Goal: Navigation & Orientation: Find specific page/section

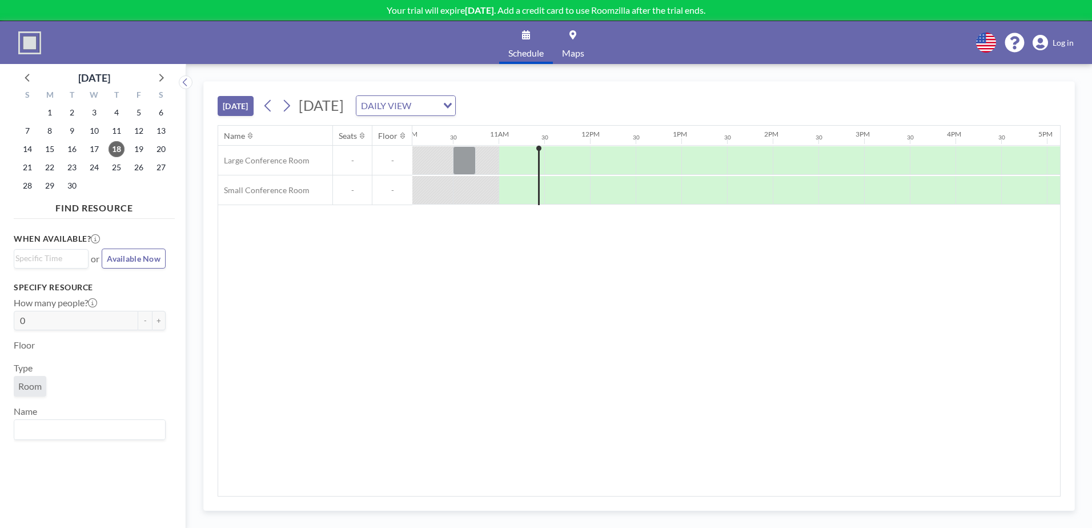
scroll to position [0, 960]
click at [26, 42] on img at bounding box center [29, 42] width 23 height 23
click at [1058, 40] on span "Log in" at bounding box center [1063, 43] width 21 height 10
click at [1064, 46] on span "Log in" at bounding box center [1063, 43] width 21 height 10
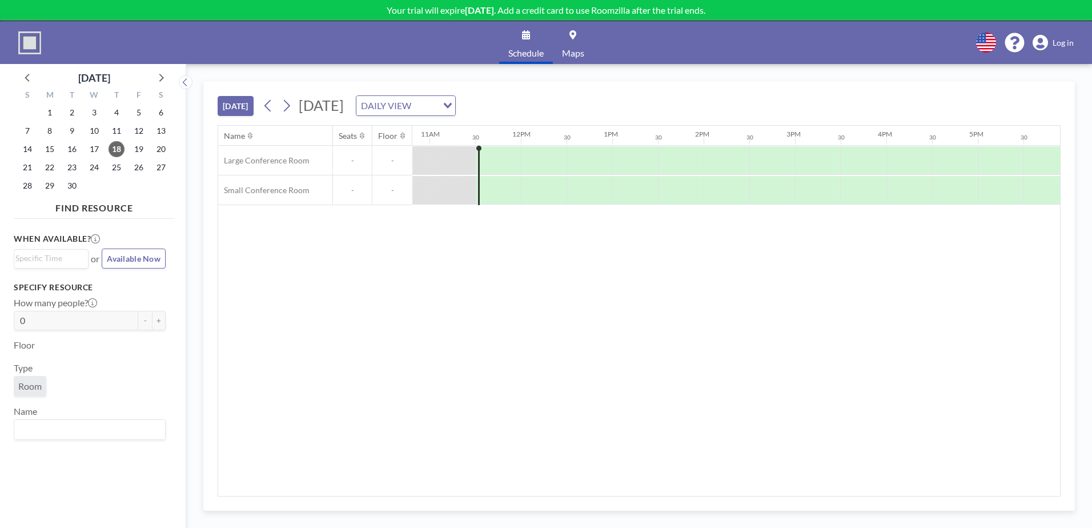
scroll to position [0, 1006]
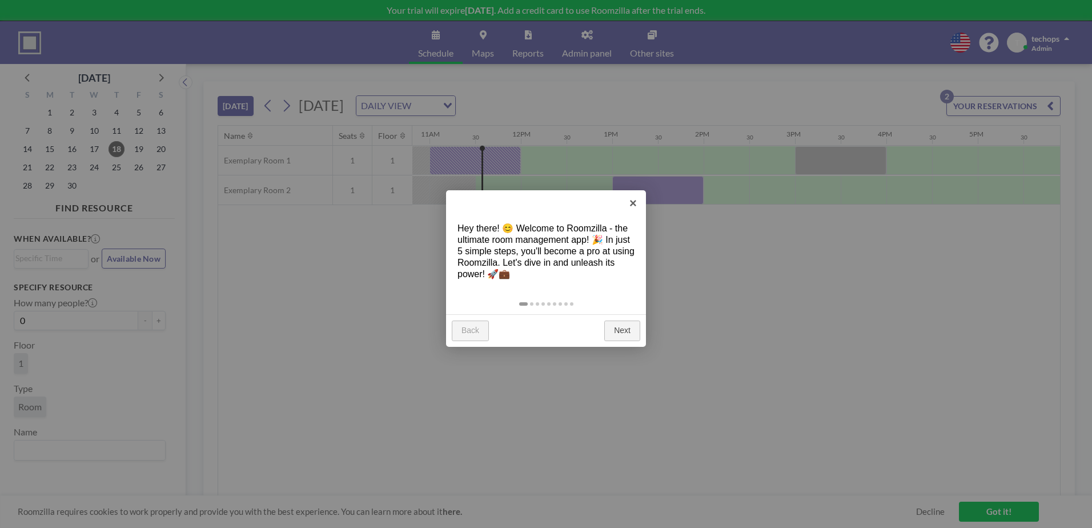
scroll to position [0, 1006]
click at [631, 200] on link "×" at bounding box center [634, 203] width 26 height 26
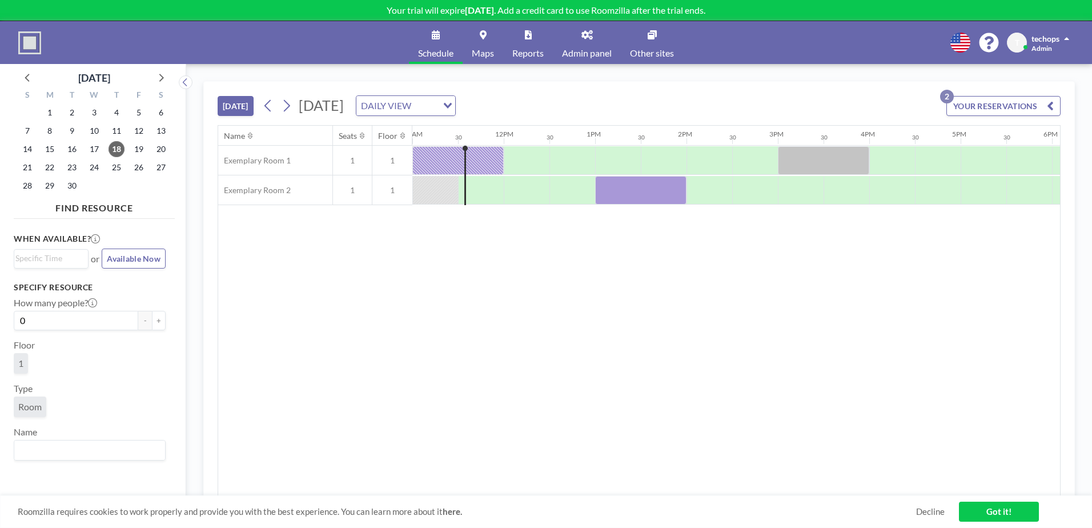
click at [587, 53] on span "Admin panel" at bounding box center [587, 53] width 50 height 9
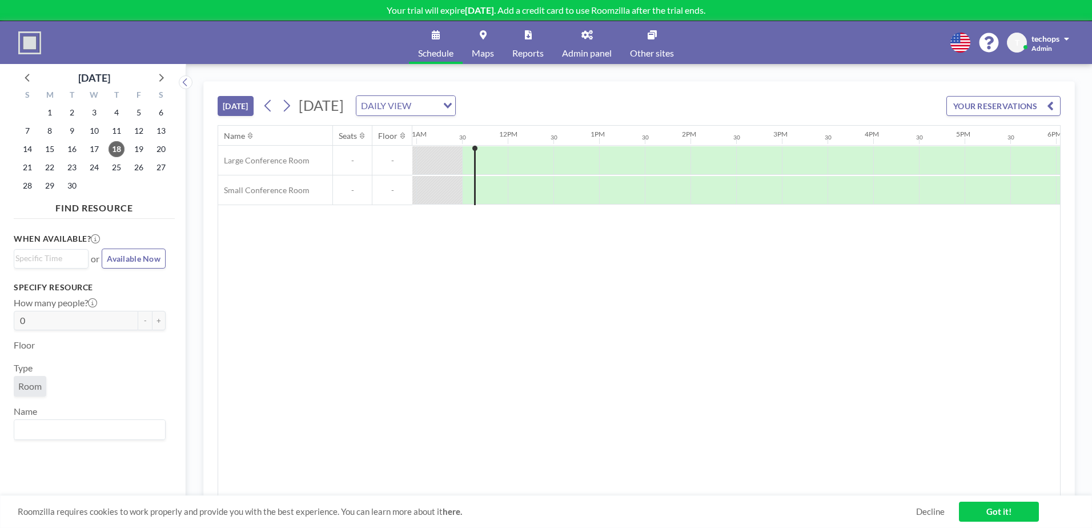
scroll to position [0, 1006]
click at [587, 30] on icon at bounding box center [587, 34] width 11 height 9
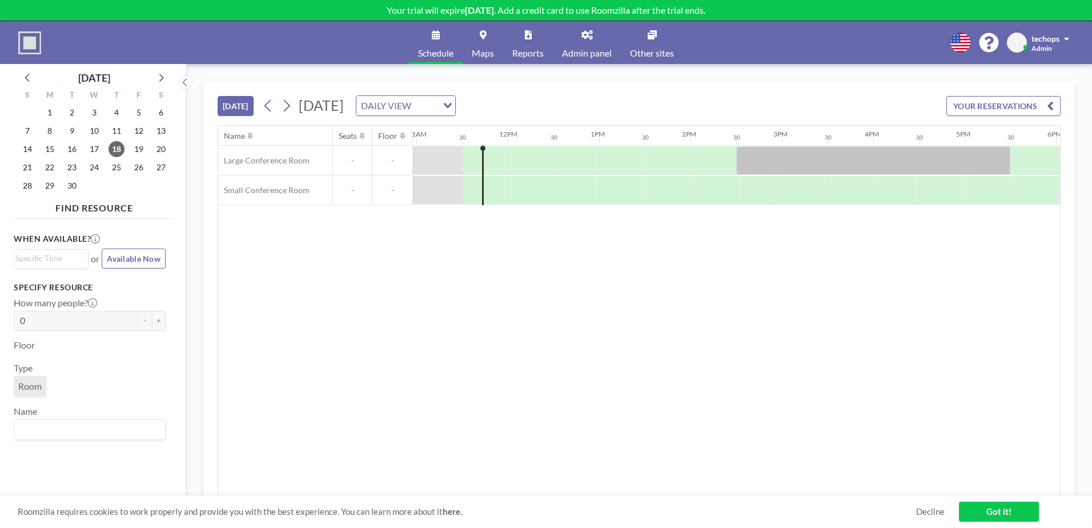
scroll to position [0, 1006]
click at [592, 32] on icon at bounding box center [587, 34] width 11 height 9
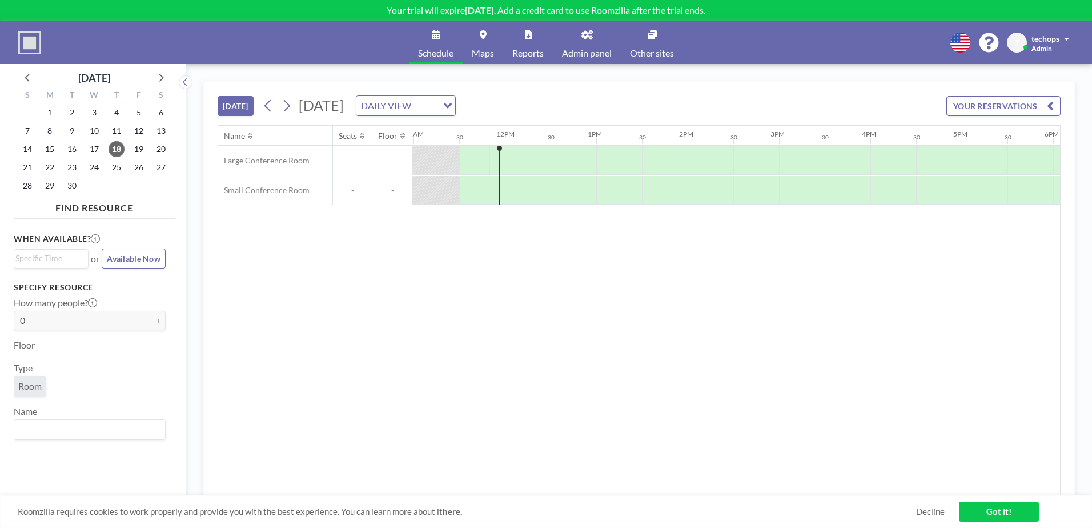
scroll to position [0, 1006]
click at [593, 38] on icon at bounding box center [587, 34] width 11 height 9
